Goal: Navigation & Orientation: Find specific page/section

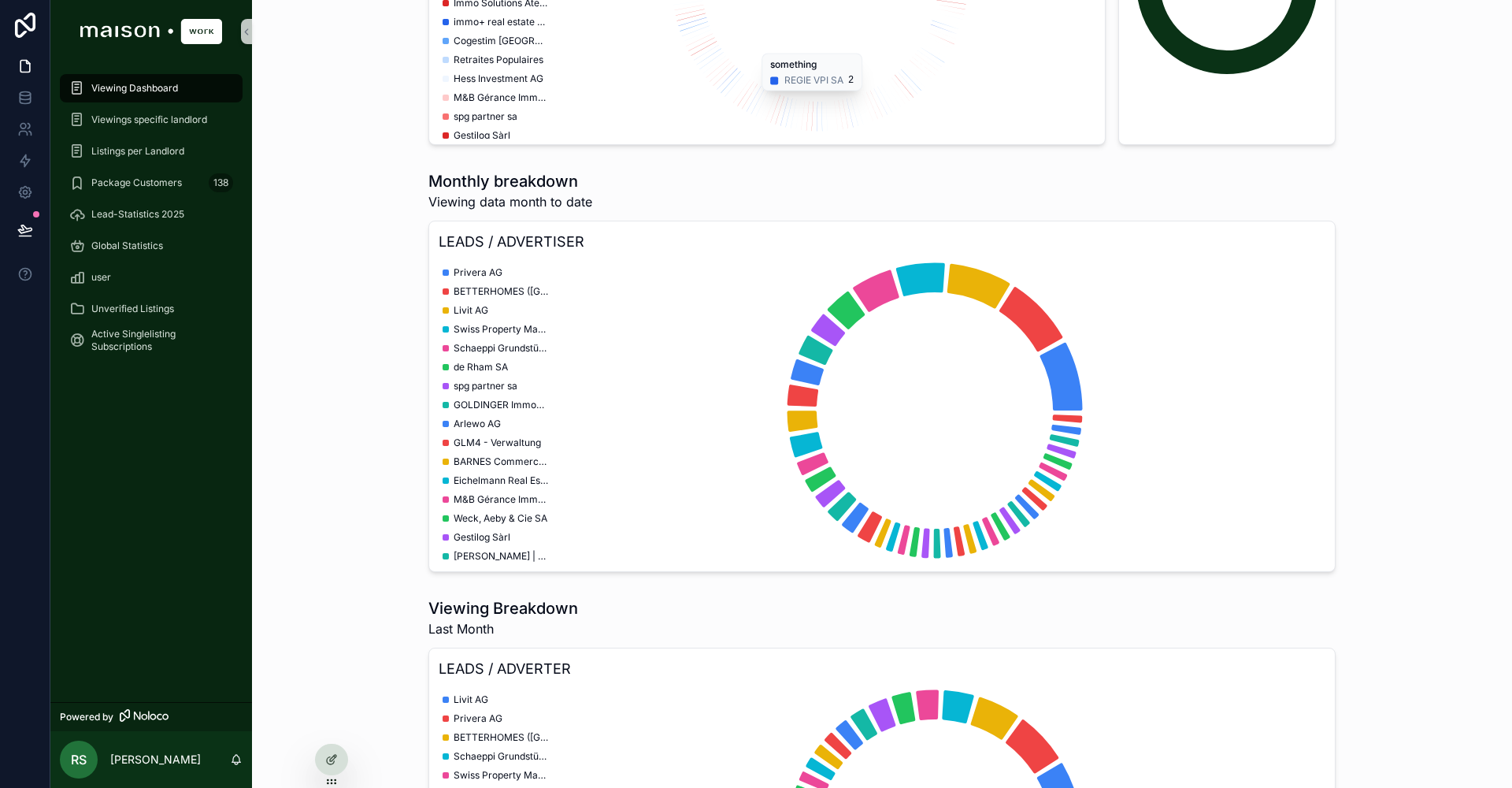
scroll to position [647, 0]
